Goal: Information Seeking & Learning: Understand process/instructions

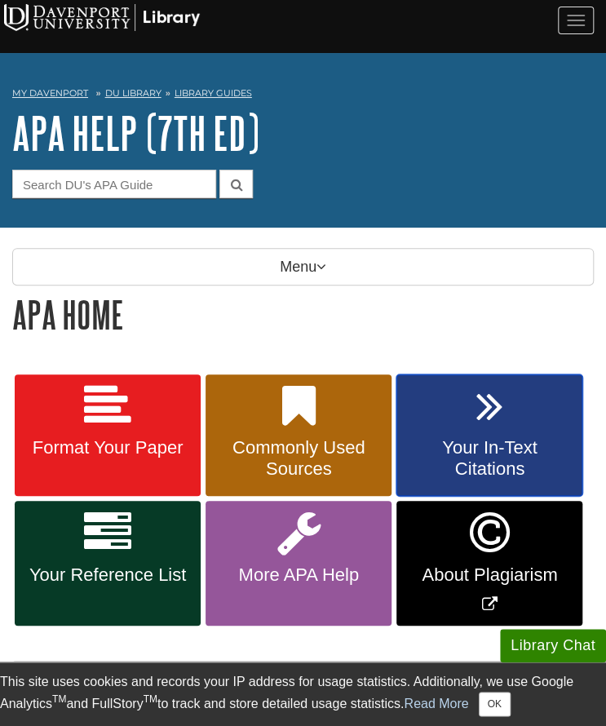
click at [479, 407] on icon at bounding box center [489, 405] width 27 height 47
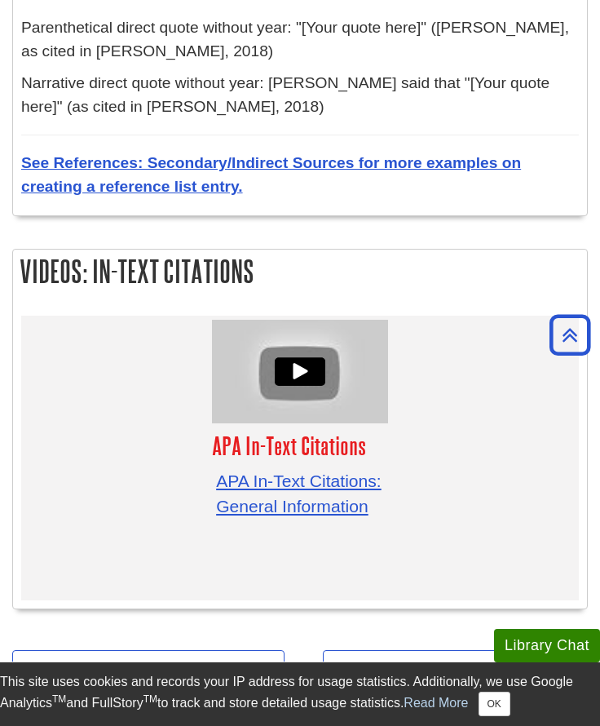
scroll to position [5614, 0]
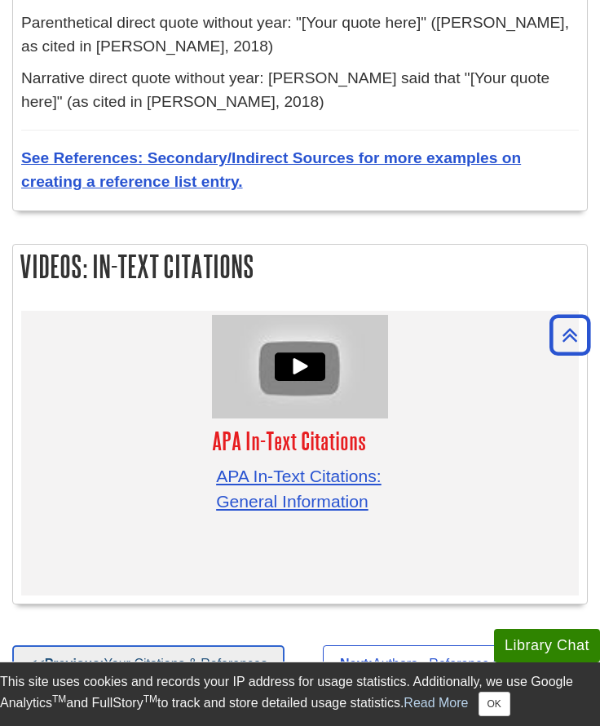
click at [235, 645] on link "<< Previous: Your Citations & References" at bounding box center [148, 664] width 272 height 38
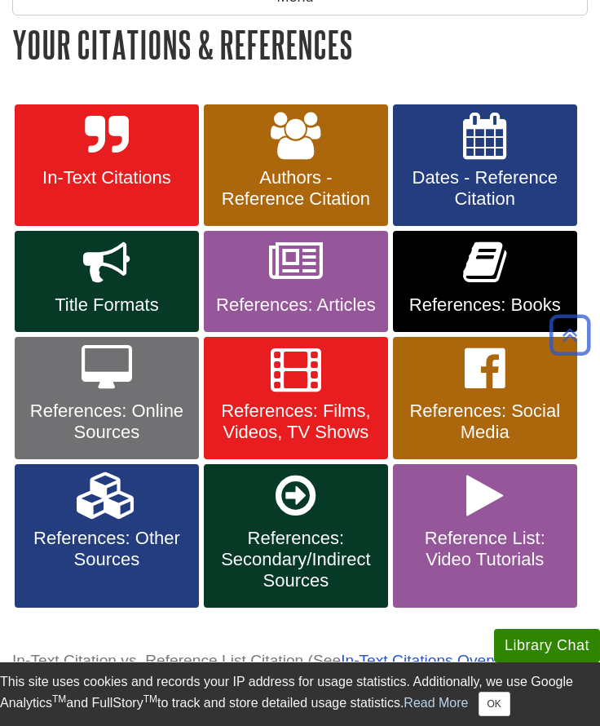
scroll to position [268, 0]
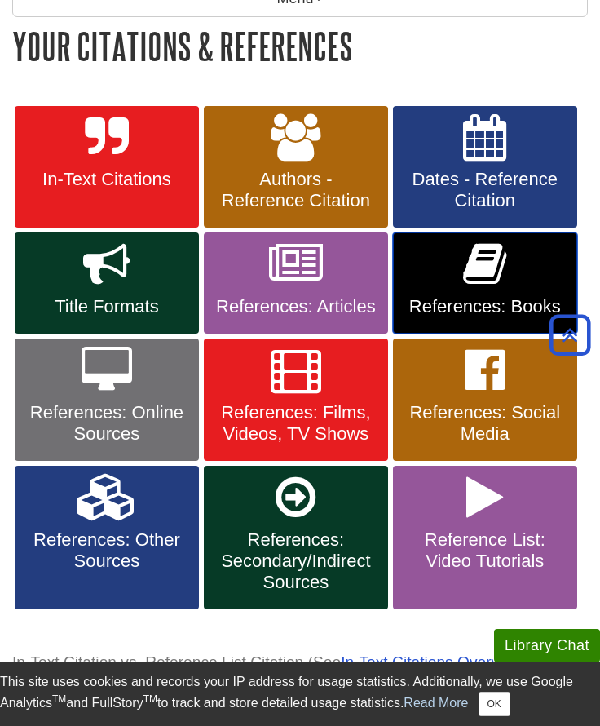
click at [513, 253] on link "References: Books" at bounding box center [485, 282] width 184 height 101
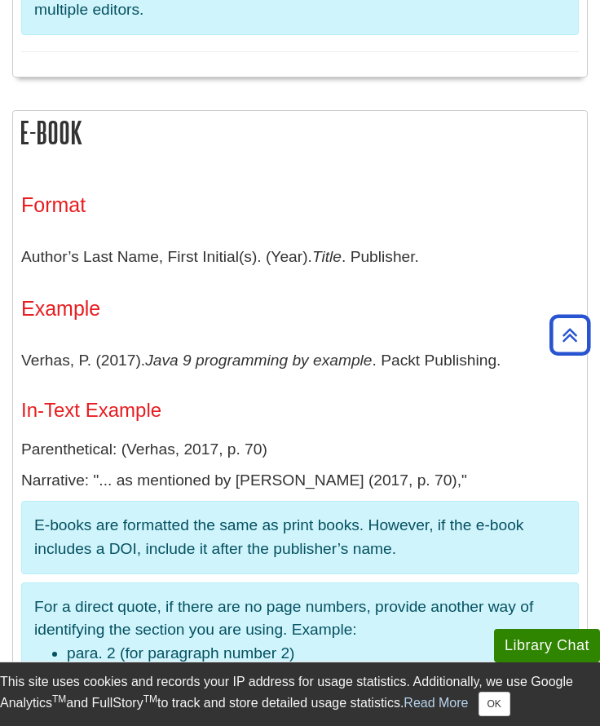
scroll to position [2773, 0]
